Goal: Check status: Check status

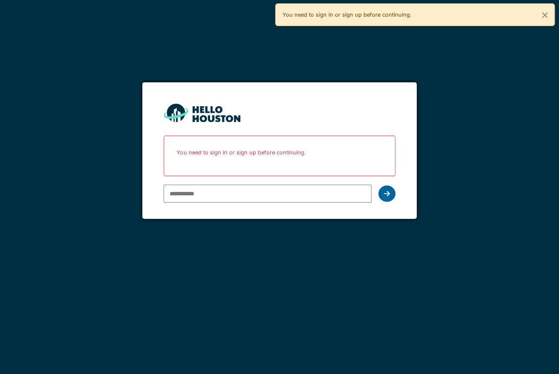
type input "**********"
click at [387, 193] on icon at bounding box center [387, 193] width 6 height 7
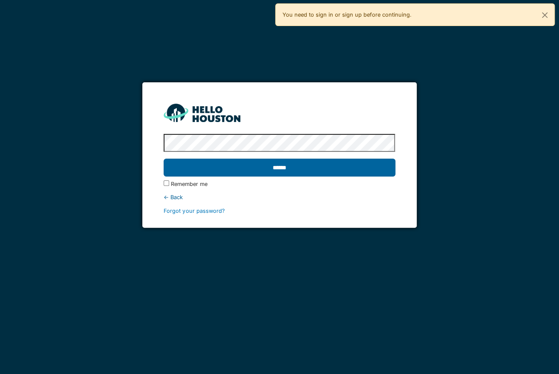
click at [312, 165] on input "******" at bounding box center [279, 167] width 231 height 18
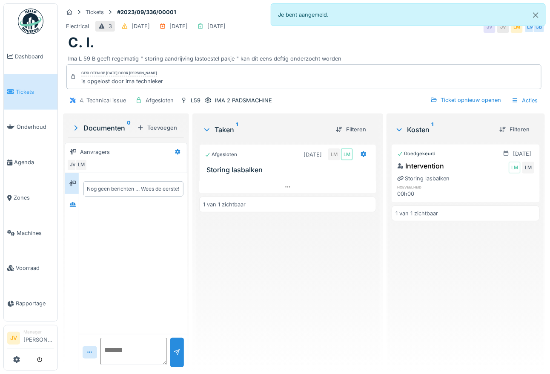
click at [21, 89] on span "Tickets" at bounding box center [35, 92] width 38 height 8
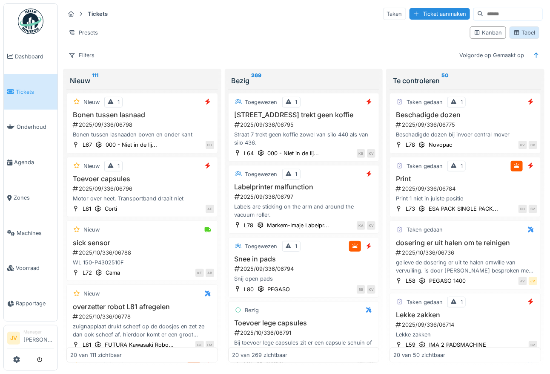
click at [517, 33] on div "Tabel" at bounding box center [525, 33] width 22 height 8
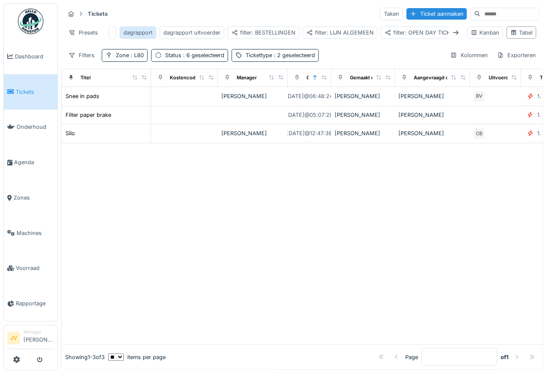
click at [140, 36] on div "dagrapport" at bounding box center [138, 33] width 29 height 8
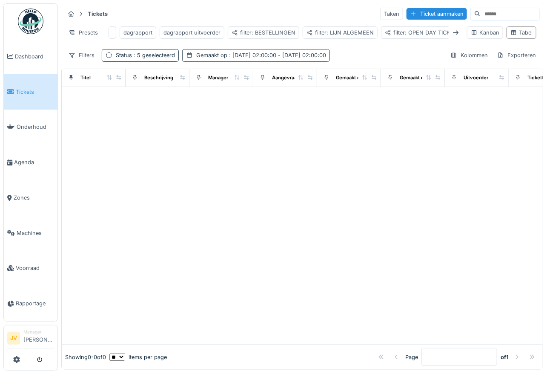
click at [262, 58] on span ": 9-9-2024 02:00:00 - 9-9-2024 02:00:00" at bounding box center [276, 55] width 99 height 6
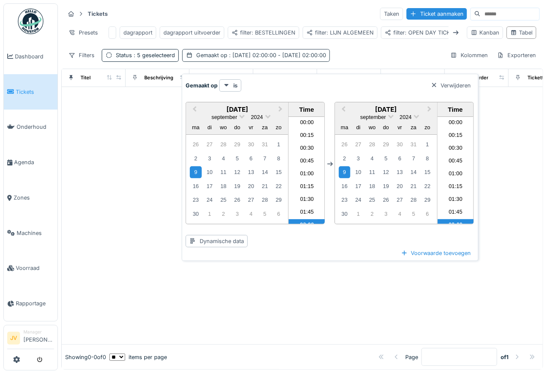
scroll to position [55, 0]
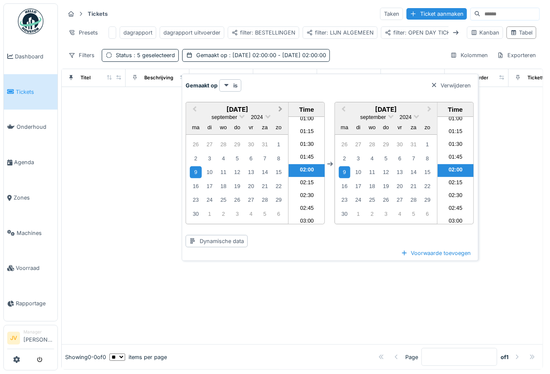
click at [281, 108] on span "Next Month" at bounding box center [281, 109] width 0 height 10
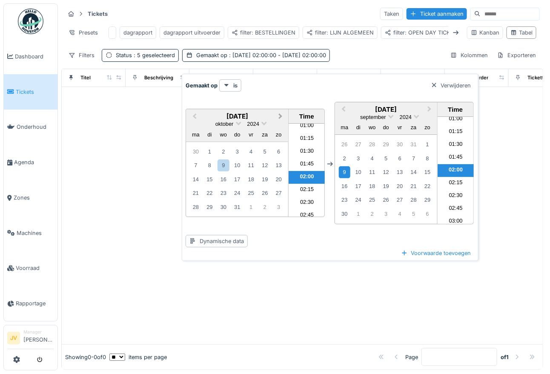
click at [281, 114] on span "Next Month" at bounding box center [281, 117] width 0 height 10
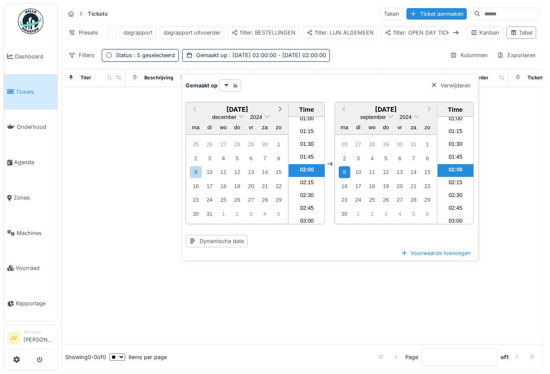
click at [281, 108] on span "Next Month" at bounding box center [281, 109] width 0 height 10
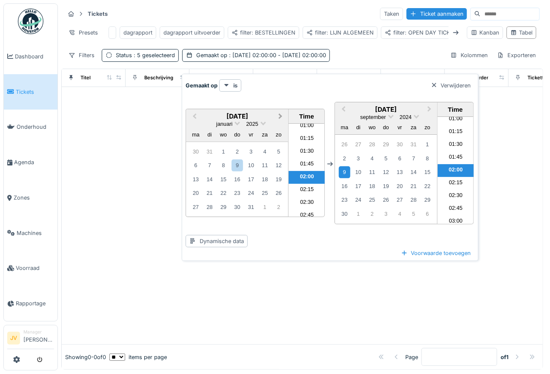
click at [278, 109] on div "januari 2025 Previous Month Next Month januari 2025 januari 2025 ma di wo do vr…" at bounding box center [255, 163] width 139 height 108
drag, startPoint x: 278, startPoint y: 108, endPoint x: 281, endPoint y: 117, distance: 8.9
click at [281, 117] on span "Next Month" at bounding box center [281, 117] width 0 height 10
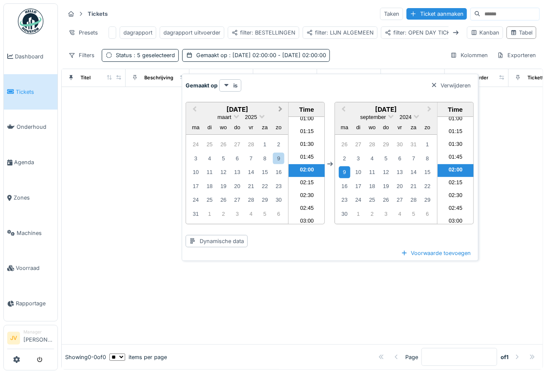
click at [281, 109] on button "Next Month" at bounding box center [282, 110] width 14 height 14
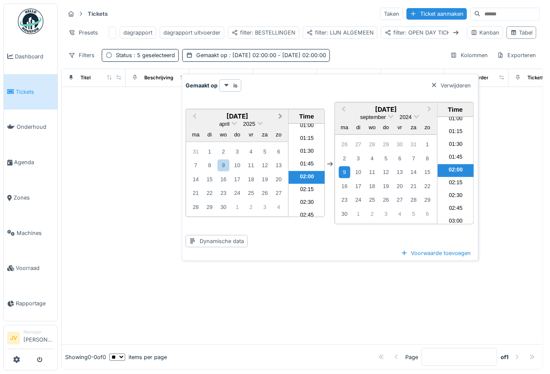
click at [281, 110] on button "Next Month" at bounding box center [282, 117] width 14 height 14
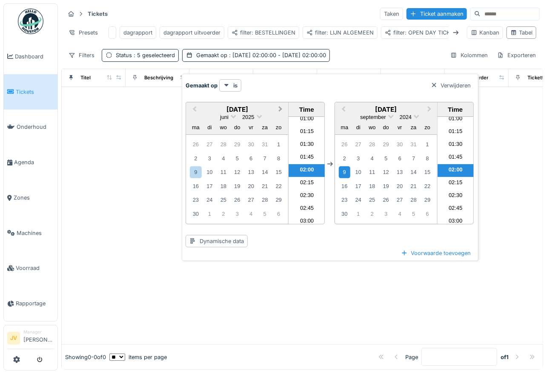
click at [281, 108] on span "Next Month" at bounding box center [281, 109] width 0 height 10
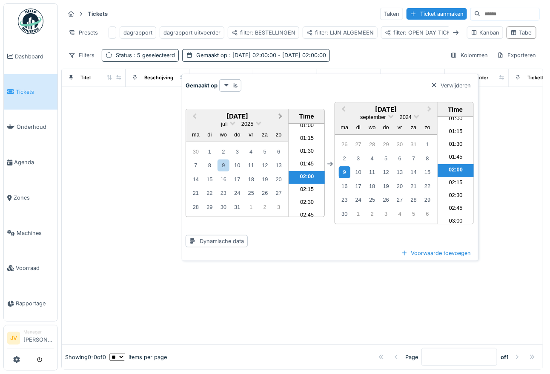
click at [281, 112] on button "Next Month" at bounding box center [282, 117] width 14 height 14
click at [193, 204] on div "29" at bounding box center [195, 206] width 11 height 11
click at [426, 110] on button "Next Month" at bounding box center [431, 110] width 14 height 14
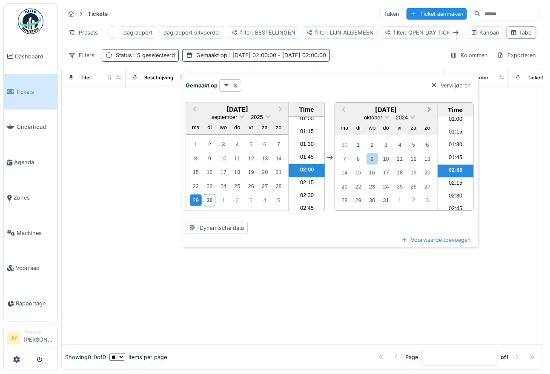
click at [431, 110] on button "Next Month" at bounding box center [431, 110] width 14 height 14
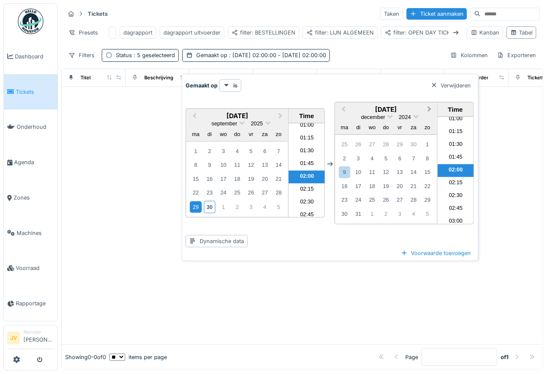
click at [431, 110] on button "Next Month" at bounding box center [431, 110] width 14 height 14
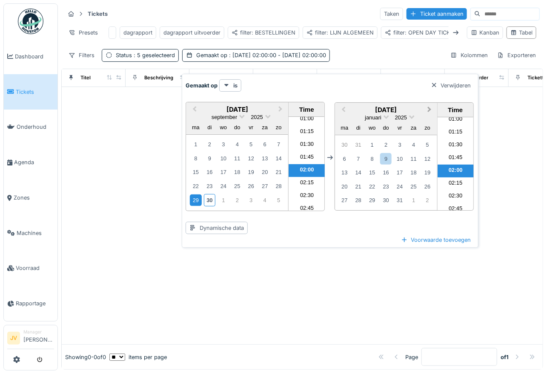
click at [431, 110] on button "Next Month" at bounding box center [431, 110] width 14 height 14
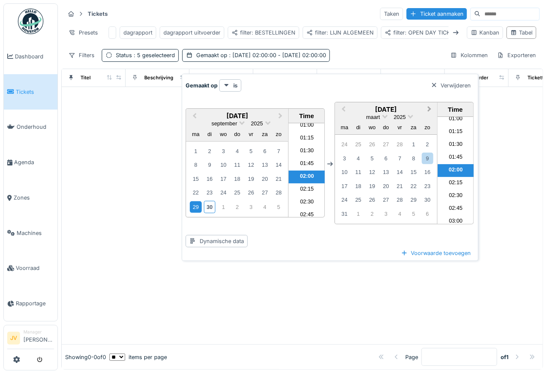
click at [431, 110] on button "Next Month" at bounding box center [431, 110] width 14 height 14
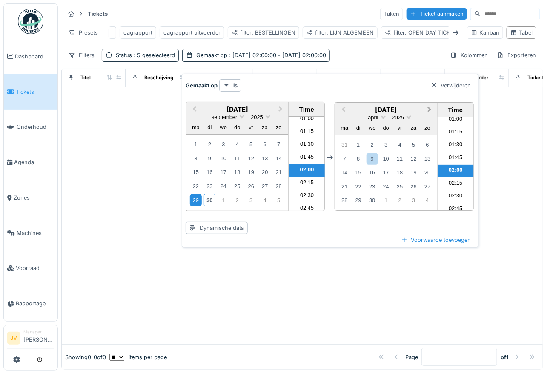
click at [431, 110] on button "Next Month" at bounding box center [431, 110] width 14 height 14
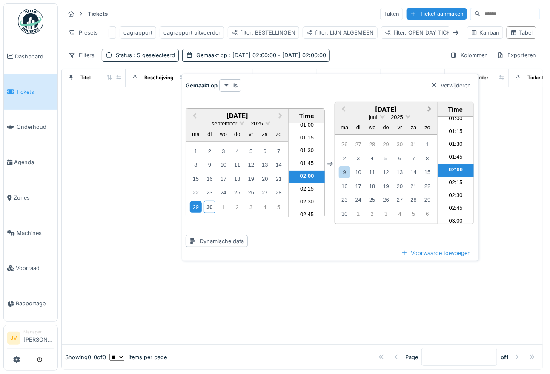
click at [431, 110] on button "Next Month" at bounding box center [431, 110] width 14 height 14
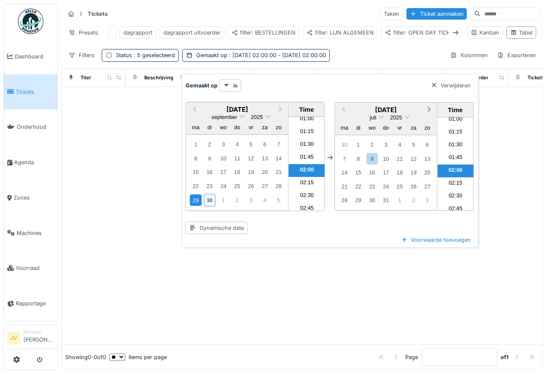
click at [431, 110] on button "Next Month" at bounding box center [431, 110] width 14 height 14
click at [361, 202] on div "30" at bounding box center [358, 200] width 11 height 12
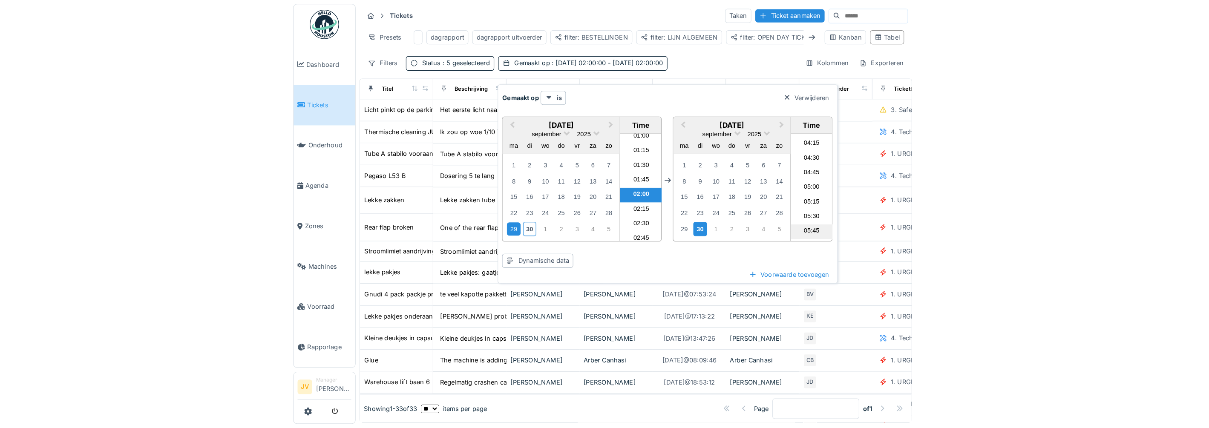
scroll to position [268, 0]
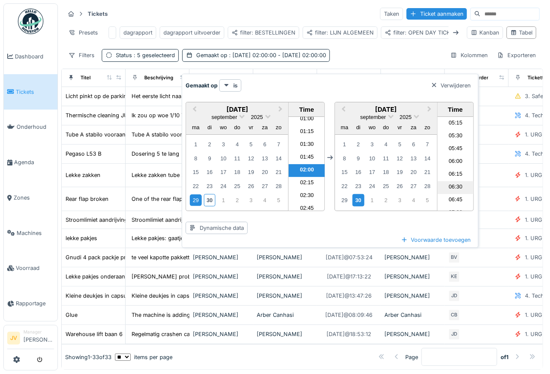
click at [451, 186] on li "06:30" at bounding box center [456, 187] width 36 height 13
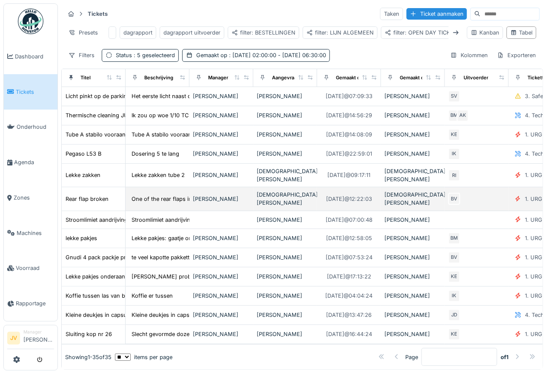
click at [141, 208] on td "One of the rear flaps in Novopac is broken" at bounding box center [158, 198] width 64 height 23
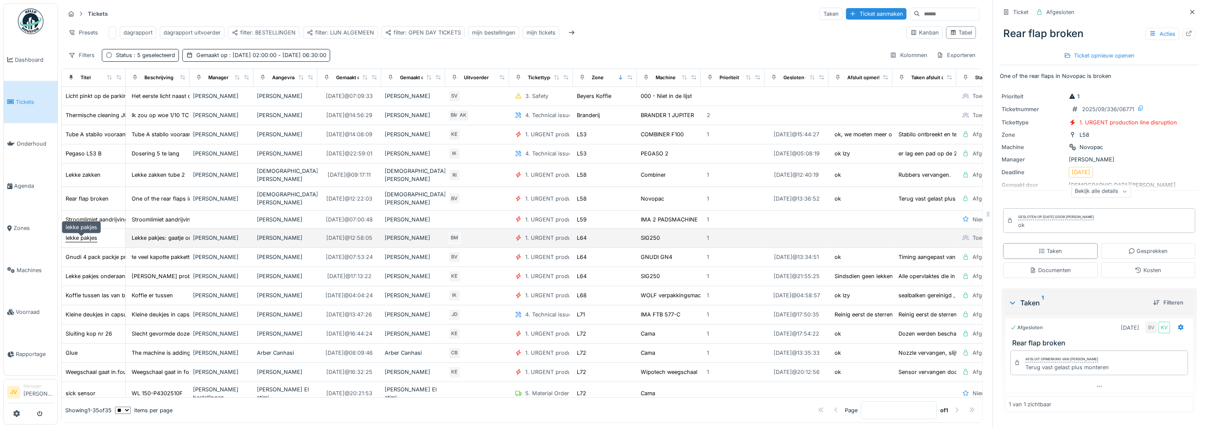
click at [89, 240] on div "lekke pakjes" at bounding box center [82, 238] width 32 height 8
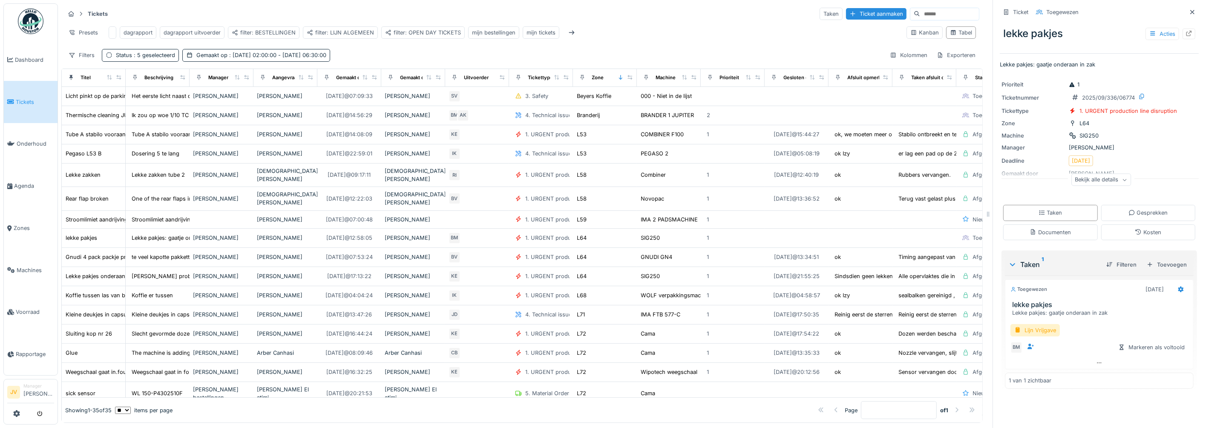
scroll to position [8, 0]
click at [550, 174] on div "Bekijk alle details" at bounding box center [1101, 180] width 60 height 12
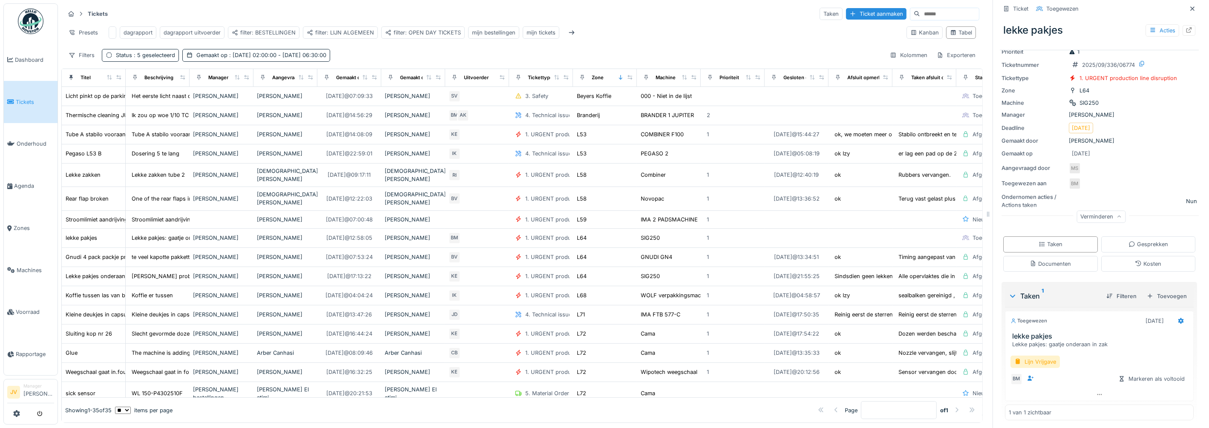
scroll to position [0, 0]
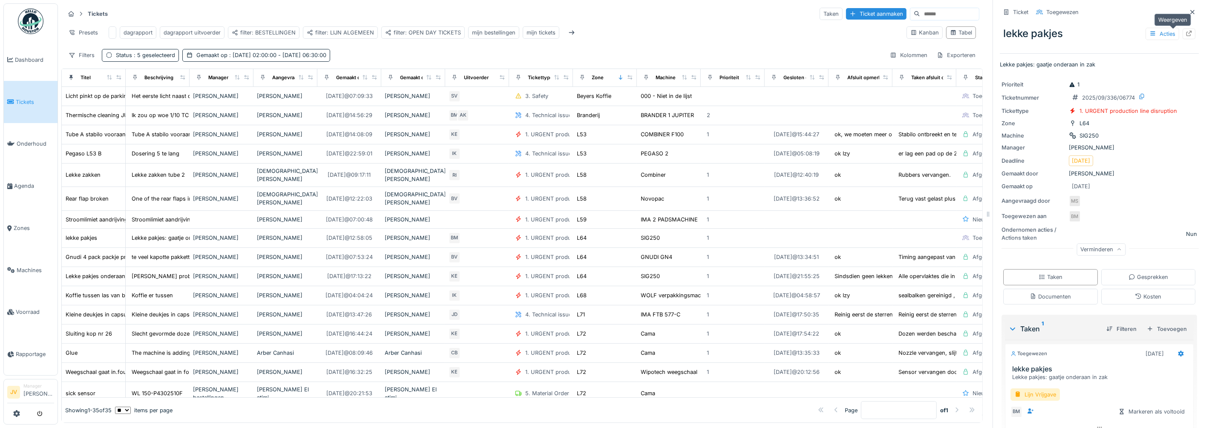
click at [550, 31] on icon at bounding box center [1189, 34] width 6 height 6
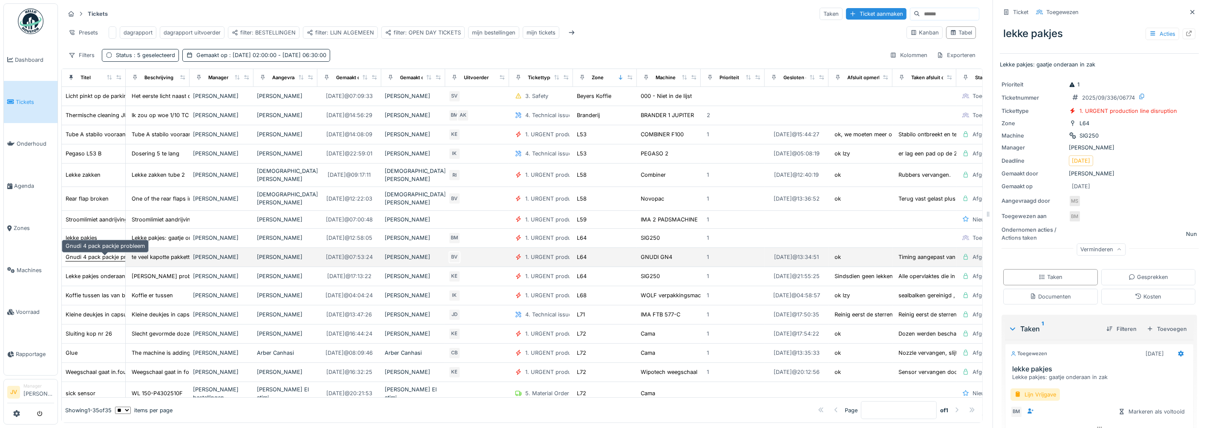
click at [89, 253] on div "Gnudi 4 pack packje probleem" at bounding box center [105, 257] width 79 height 8
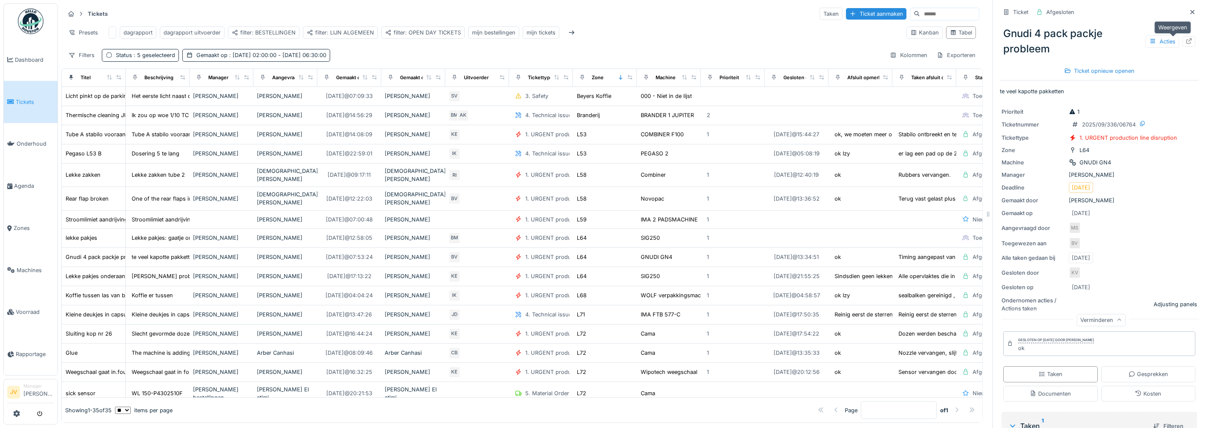
click at [550, 37] on div at bounding box center [1188, 41] width 13 height 11
click at [98, 272] on div "Lekke pakjes onderaan binnenfolie" at bounding box center [111, 276] width 90 height 8
